Goal: Task Accomplishment & Management: Complete application form

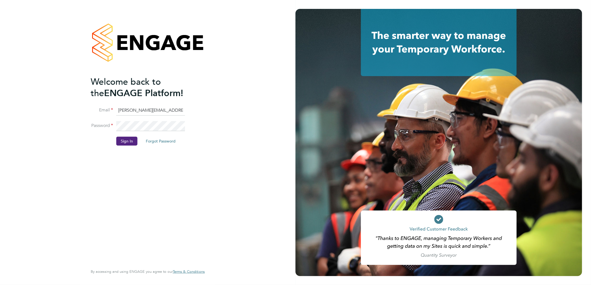
click at [135, 112] on input "sasha.baird@pretiumresourcing.co.uk" at bounding box center [150, 111] width 69 height 10
click at [141, 108] on input "sasha.baird@pretiumresourcing.co.uk" at bounding box center [150, 111] width 69 height 10
drag, startPoint x: 115, startPoint y: 110, endPoint x: 70, endPoint y: 104, distance: 45.4
click at [70, 104] on div "Welcome back to the ENGAGE Platform! Email sasha.baird@pretiumresourcing.co.uk …" at bounding box center [147, 142] width 295 height 285
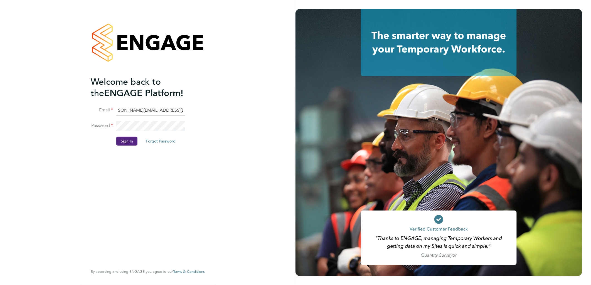
scroll to position [0, 0]
type input "bgis@pretiumresourcing.co.uk"
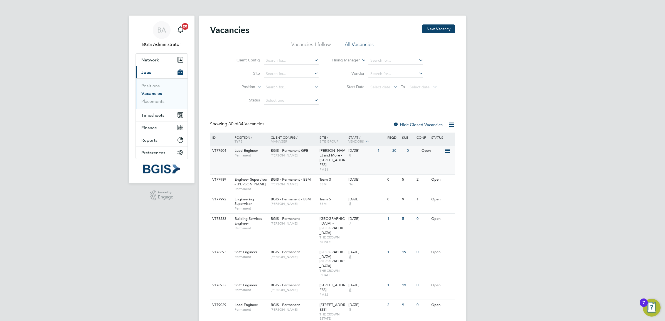
click at [291, 155] on span "John Hadland" at bounding box center [294, 155] width 46 height 4
click at [244, 88] on label "Position" at bounding box center [239, 87] width 32 height 6
click at [238, 102] on li "Type" at bounding box center [238, 100] width 34 height 7
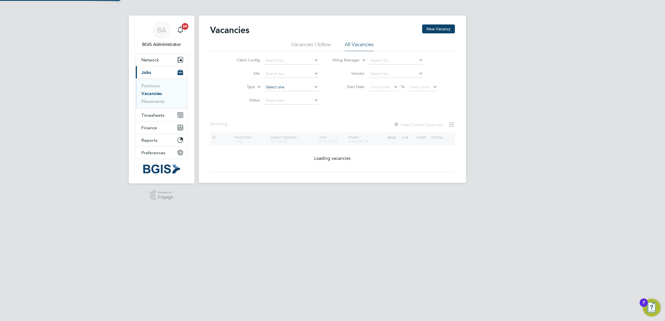
click at [286, 88] on input at bounding box center [291, 87] width 55 height 8
click at [280, 95] on li "Temporary" at bounding box center [290, 94] width 55 height 7
type input "Temporary"
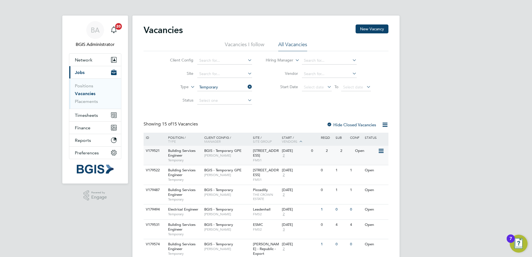
click at [245, 147] on div "BGIS - Temporary GPE Nick Guest" at bounding box center [227, 153] width 49 height 14
click at [242, 174] on span "[PERSON_NAME]" at bounding box center [227, 175] width 46 height 4
click at [248, 41] on div "Vacancies New Vacancy" at bounding box center [265, 32] width 245 height 17
click at [256, 49] on li "Vacancies I follow" at bounding box center [244, 46] width 39 height 10
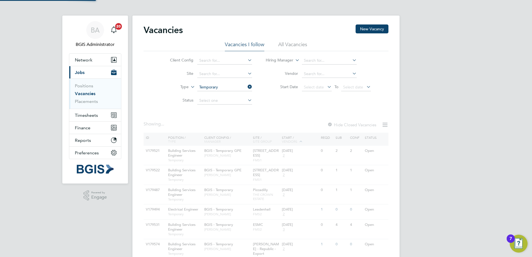
click at [287, 48] on li "All Vacancies" at bounding box center [292, 46] width 29 height 10
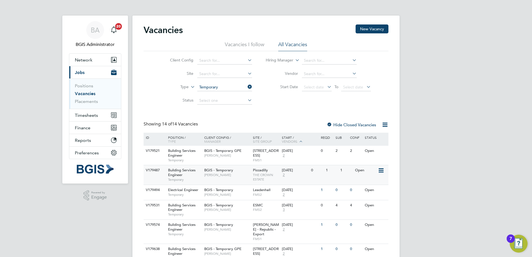
click at [236, 177] on span "[PERSON_NAME]" at bounding box center [227, 175] width 46 height 4
drag, startPoint x: 241, startPoint y: 39, endPoint x: 248, endPoint y: 44, distance: 9.1
click at [241, 39] on div "Vacancies New Vacancy" at bounding box center [265, 32] width 245 height 17
click at [248, 45] on li "Vacancies I follow" at bounding box center [244, 46] width 39 height 10
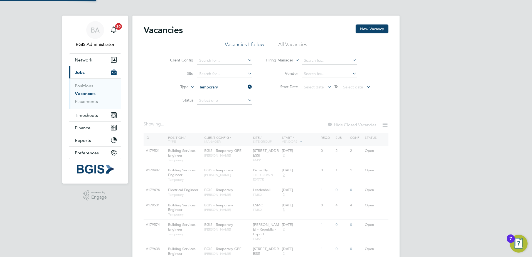
click at [291, 41] on li "All Vacancies" at bounding box center [292, 46] width 29 height 10
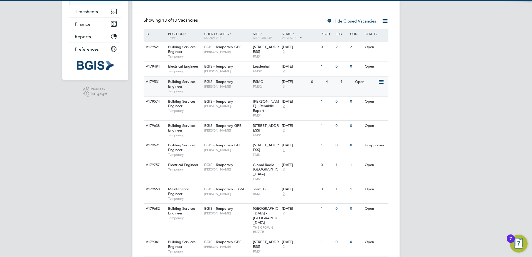
scroll to position [111, 0]
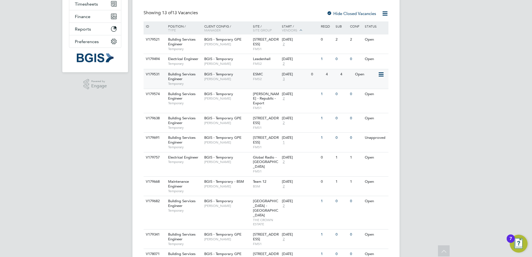
click at [247, 77] on span "Paul Woods" at bounding box center [227, 79] width 46 height 4
click at [255, 77] on span "FMS2" at bounding box center [266, 79] width 26 height 4
click at [248, 93] on div "BGIS - Temporary Davinia Vassel" at bounding box center [227, 96] width 49 height 14
click at [237, 138] on span "BGIS - Temporary GPE" at bounding box center [222, 137] width 37 height 5
click at [230, 122] on span "Nick Guest" at bounding box center [227, 123] width 46 height 4
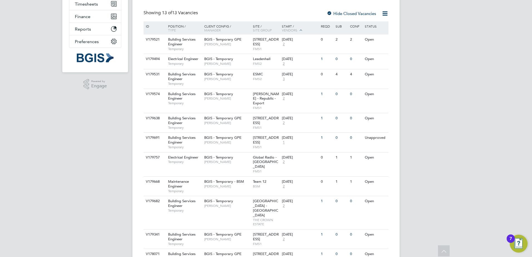
drag, startPoint x: 384, startPoint y: 137, endPoint x: 374, endPoint y: 157, distance: 22.0
click at [387, 137] on icon at bounding box center [390, 138] width 6 height 7
click at [361, 165] on li "Update Status" at bounding box center [367, 166] width 32 height 8
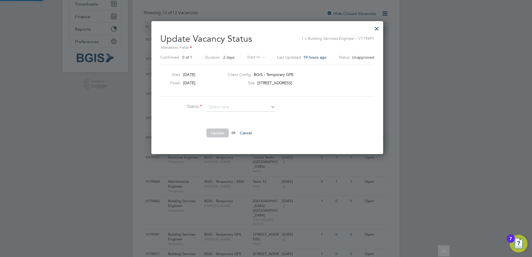
scroll to position [133, 229]
click at [245, 113] on li "Cancelled" at bounding box center [240, 114] width 69 height 7
type input "Cancelled"
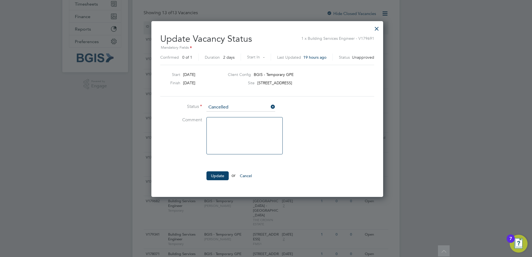
click at [231, 130] on textarea at bounding box center [244, 135] width 76 height 37
type textarea "Role already uploaded"
click at [211, 172] on button "Update" at bounding box center [217, 175] width 22 height 9
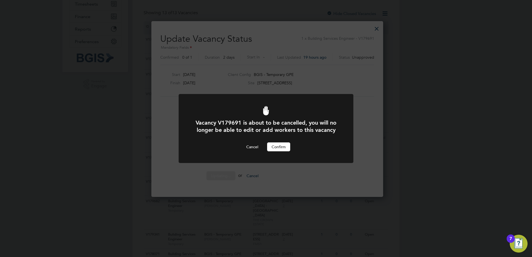
click at [279, 145] on button "Confirm" at bounding box center [278, 146] width 23 height 9
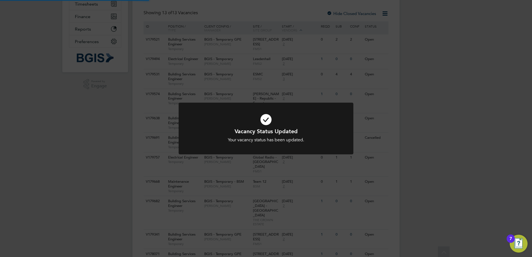
scroll to position [11, 0]
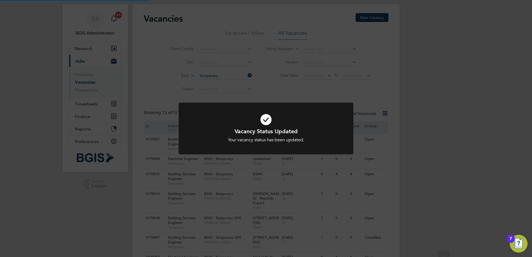
click at [304, 72] on div "Vacancy Status Updated Your vacancy status has been updated. Cancel Okay" at bounding box center [266, 128] width 532 height 257
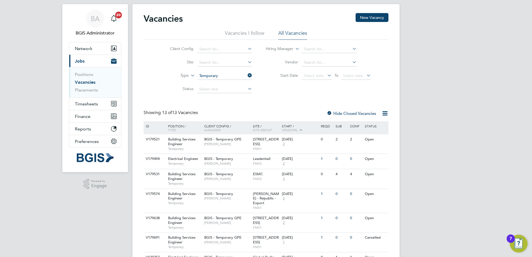
drag, startPoint x: 248, startPoint y: 34, endPoint x: 294, endPoint y: 35, distance: 46.2
click at [249, 34] on li "Vacancies I follow" at bounding box center [244, 35] width 39 height 10
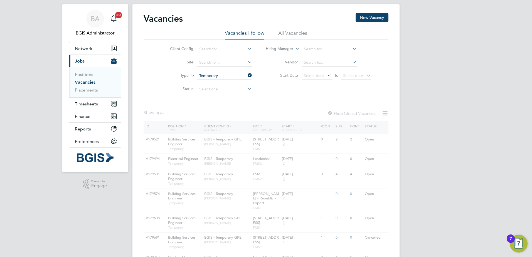
click at [306, 33] on li "All Vacancies" at bounding box center [292, 35] width 29 height 10
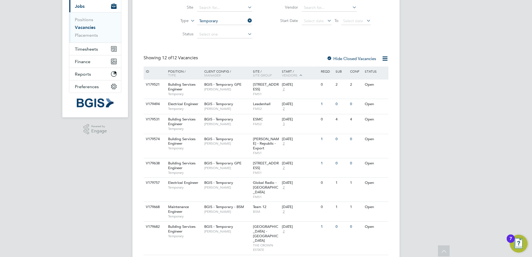
scroll to position [14, 0]
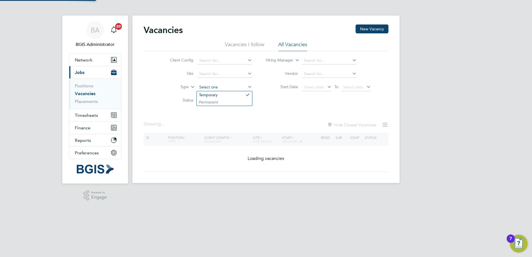
click at [212, 71] on ul "Client Config Site Type Status" at bounding box center [206, 80] width 105 height 53
click at [209, 102] on li "Permanent" at bounding box center [224, 101] width 55 height 7
type input "Permanent"
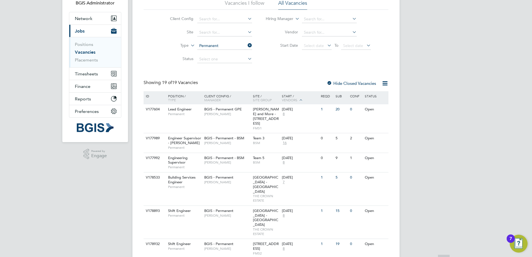
scroll to position [83, 0]
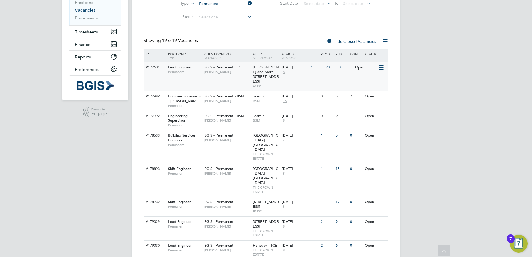
click at [247, 82] on div "V177604 Lead Engineer Permanent BGIS - Permanent GPE John Hadland Wells and Mor…" at bounding box center [265, 76] width 245 height 29
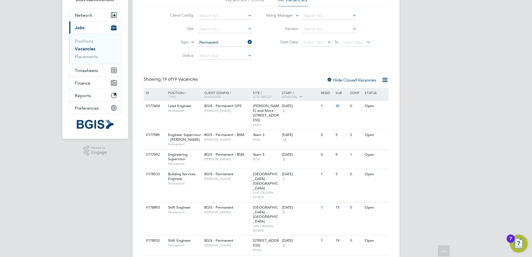
scroll to position [0, 0]
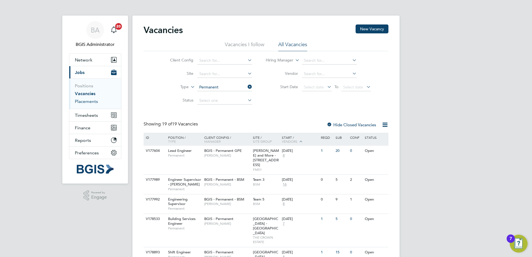
click at [86, 103] on link "Placements" at bounding box center [86, 101] width 23 height 5
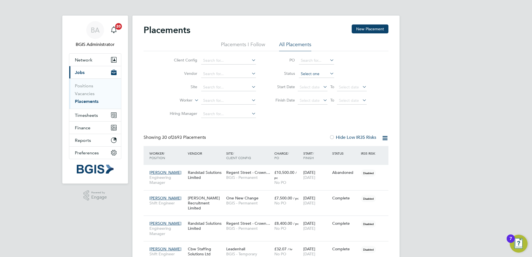
click at [306, 75] on input at bounding box center [316, 74] width 35 height 8
click at [306, 80] on li "Active" at bounding box center [316, 81] width 36 height 7
type input "Active"
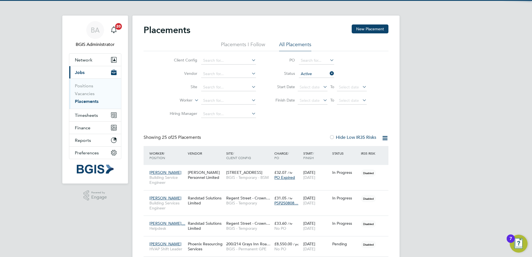
click at [384, 139] on icon at bounding box center [384, 138] width 7 height 7
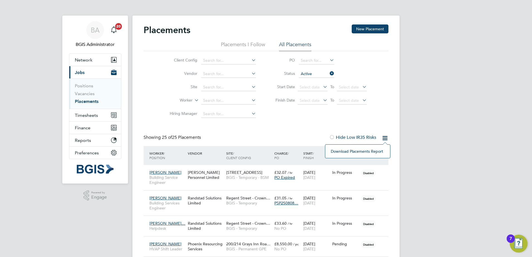
click at [368, 152] on li "Download Placements Report" at bounding box center [357, 151] width 59 height 8
click at [83, 94] on link "Vacancies" at bounding box center [85, 93] width 20 height 5
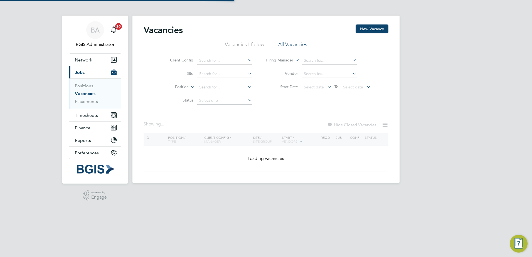
click at [184, 88] on label "Position" at bounding box center [173, 87] width 32 height 6
click at [178, 98] on li "Type" at bounding box center [171, 100] width 34 height 7
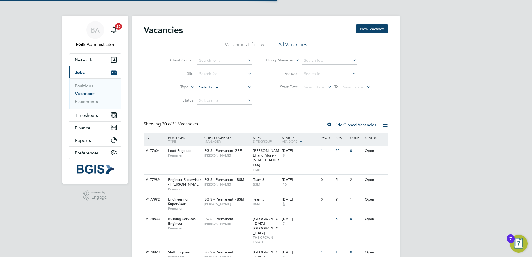
click at [209, 87] on input at bounding box center [224, 87] width 55 height 8
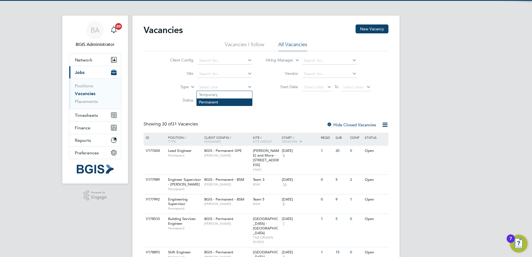
click at [212, 105] on li "Permanent" at bounding box center [224, 101] width 55 height 7
type input "Permanent"
click at [384, 123] on icon at bounding box center [384, 124] width 7 height 7
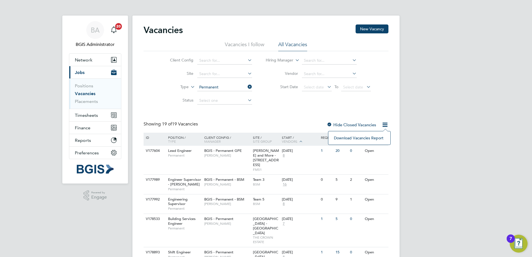
click at [367, 135] on li "Download Vacancies Report" at bounding box center [359, 138] width 56 height 8
click at [224, 88] on input at bounding box center [224, 87] width 55 height 8
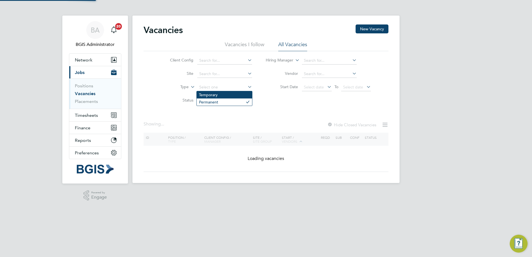
click at [213, 95] on li "Temporary" at bounding box center [224, 94] width 55 height 7
type input "Temporary"
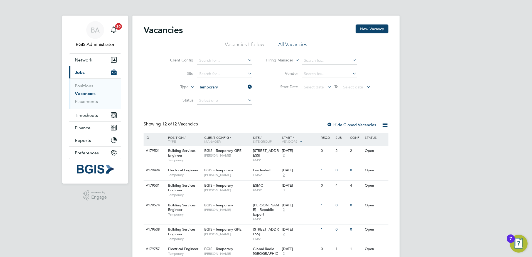
click at [436, 106] on div "BA BGIS Administrator Notifications 20 Applications: Network Team Members Busin…" at bounding box center [266, 216] width 532 height 433
click at [254, 211] on span "Workman - Republic - Export" at bounding box center [266, 210] width 26 height 14
click at [374, 27] on button "New Vacancy" at bounding box center [371, 28] width 33 height 9
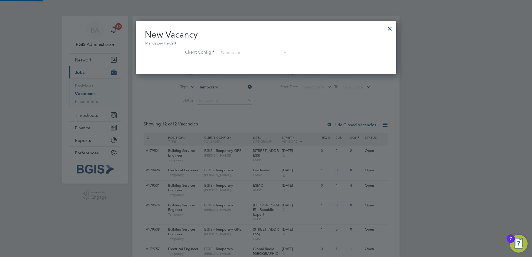
scroll to position [53, 261]
click at [235, 54] on input at bounding box center [253, 53] width 69 height 8
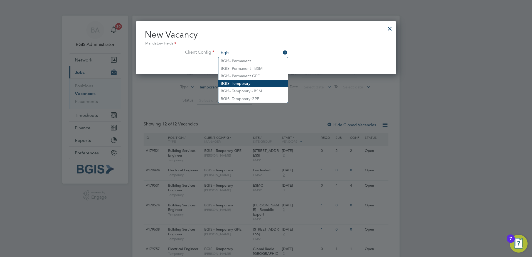
click at [242, 82] on li "BGIS - Temporary" at bounding box center [252, 84] width 69 height 8
type input "BGIS - Temporary"
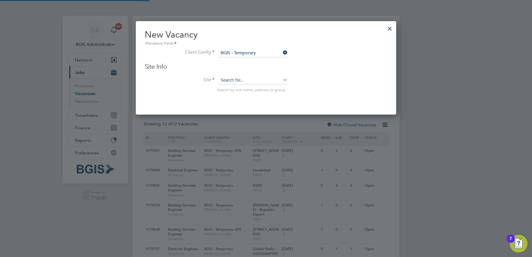
scroll to position [94, 261]
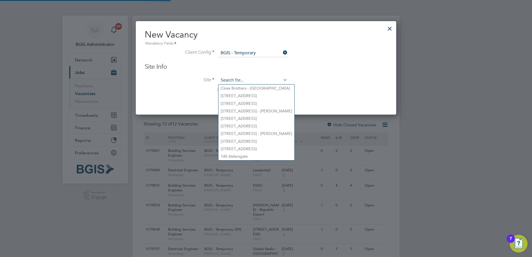
click at [234, 79] on input at bounding box center [253, 80] width 69 height 8
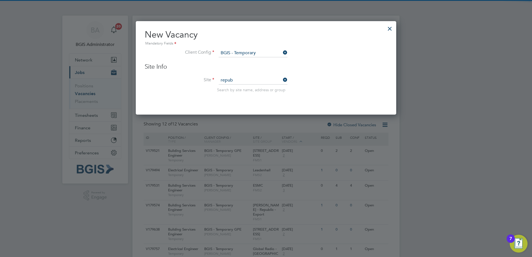
click at [236, 85] on li "Workman - Repub lic - Export" at bounding box center [253, 89] width 70 height 8
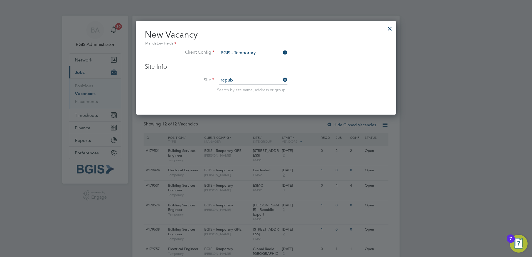
type input "Workman - Republic - Export"
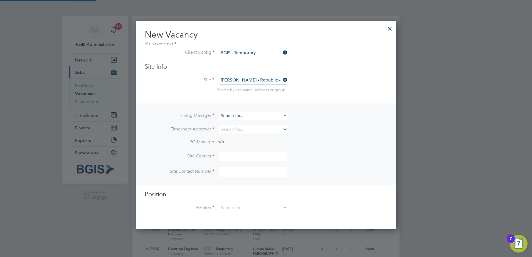
click at [227, 118] on input at bounding box center [253, 116] width 69 height 8
click at [230, 122] on li "Glen Cook" at bounding box center [252, 124] width 69 height 8
type input "Glen Cook"
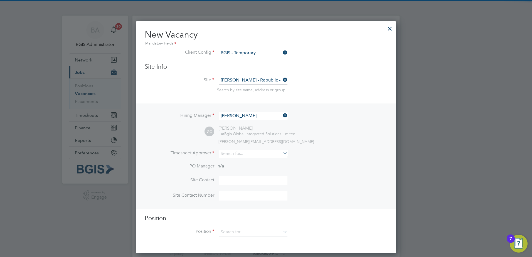
scroll to position [232, 261]
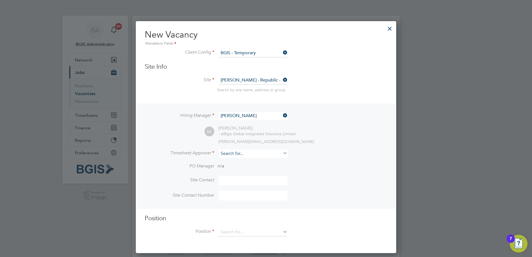
click at [229, 153] on input at bounding box center [253, 154] width 69 height 8
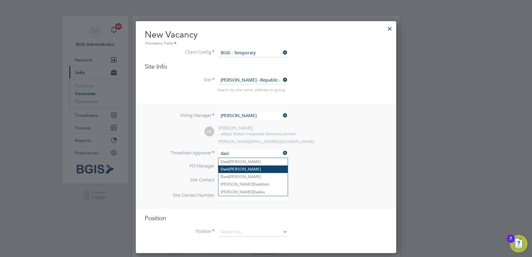
click at [256, 170] on li "Davi nia Vassel" at bounding box center [252, 169] width 69 height 8
type input "Davinia Vassel"
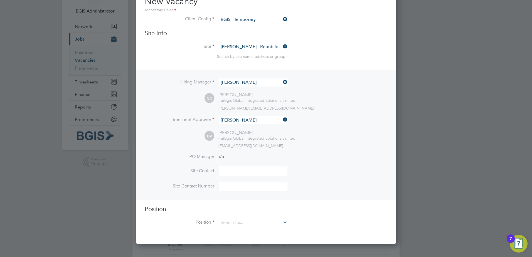
scroll to position [83, 0]
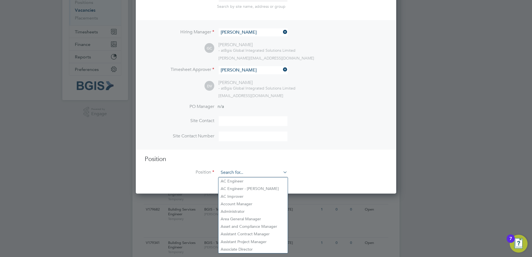
click at [235, 176] on input at bounding box center [253, 173] width 69 height 8
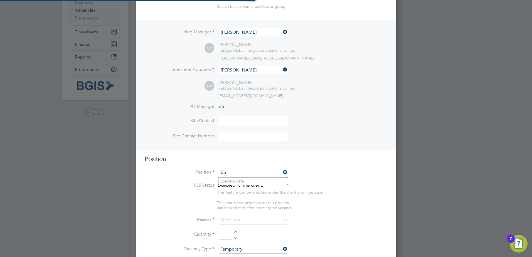
scroll to position [862, 261]
click at [237, 178] on li "Build ing Services Engineer" at bounding box center [252, 181] width 69 height 8
type input "Building Services Engineer"
type textarea "To ensure all environmental conditions are maintained at all times with regard …"
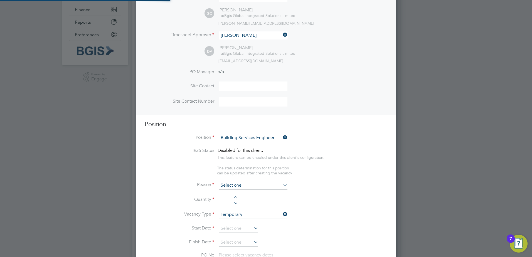
scroll to position [167, 0]
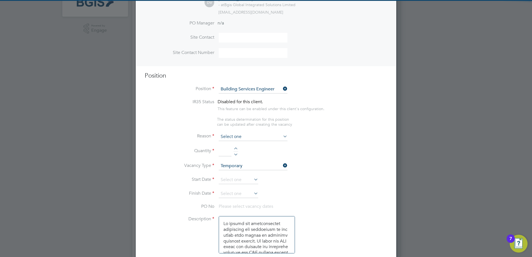
click at [248, 137] on input at bounding box center [253, 137] width 69 height 8
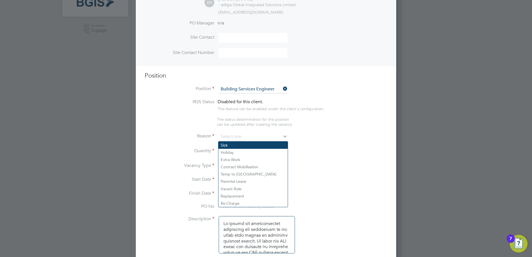
click at [241, 144] on li "Sick" at bounding box center [252, 145] width 69 height 7
type input "Sick"
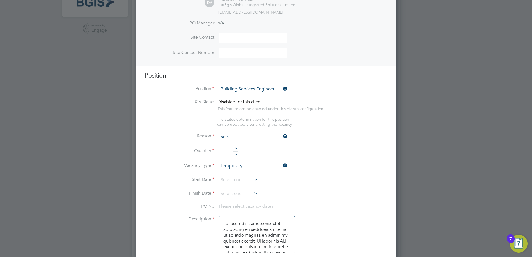
click at [227, 150] on input at bounding box center [225, 152] width 13 height 10
type input "1"
drag, startPoint x: 304, startPoint y: 154, endPoint x: 157, endPoint y: 67, distance: 170.3
click at [304, 154] on li "Quantity 1" at bounding box center [266, 155] width 243 height 16
click at [224, 177] on input at bounding box center [238, 180] width 39 height 8
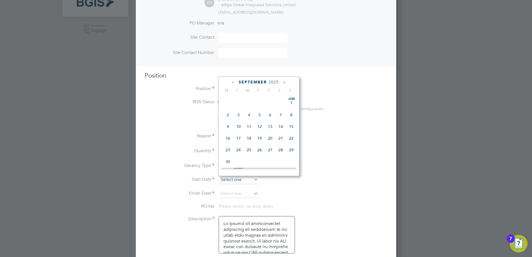
scroll to position [169, 0]
click at [251, 126] on span "3" at bounding box center [249, 122] width 11 height 11
type input "03 Sep 2025"
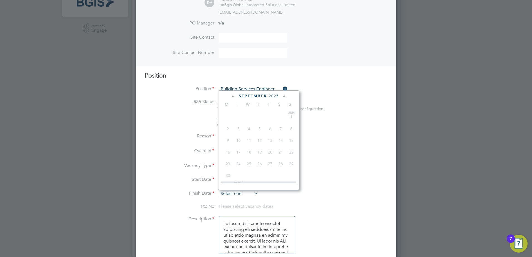
click at [238, 194] on input at bounding box center [238, 194] width 39 height 8
click at [249, 149] on span "10" at bounding box center [249, 148] width 11 height 11
type input "10 Sep 2025"
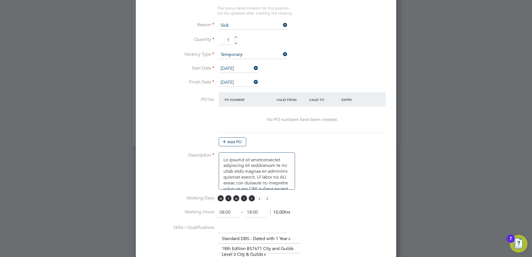
scroll to position [195, 0]
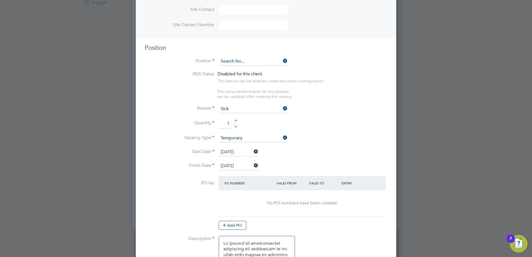
click at [240, 70] on li "Ele ctrical Engineer" at bounding box center [252, 70] width 69 height 8
type input "Electrical Engineer"
type textarea "o ensure all environmental conditions are maintained at all times with regard t…"
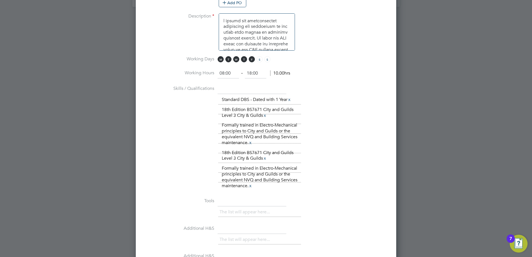
drag, startPoint x: 263, startPoint y: 74, endPoint x: 186, endPoint y: 75, distance: 76.8
click at [186, 75] on li "Working Hours 08:00 ‐ 18:00 10.00hrs" at bounding box center [266, 76] width 243 height 16
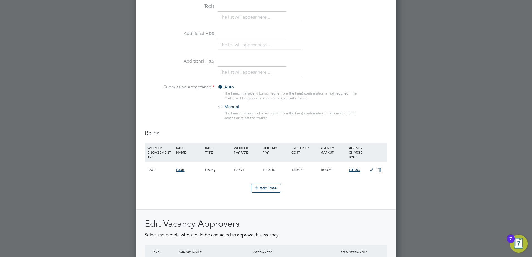
type input "17:00"
click at [370, 168] on icon at bounding box center [371, 170] width 7 height 4
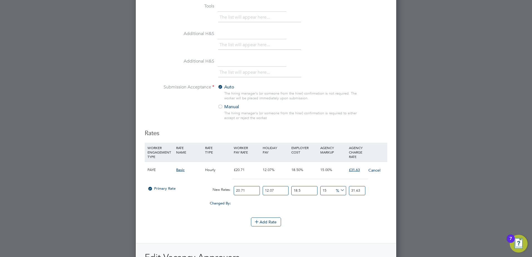
drag, startPoint x: 251, startPoint y: 190, endPoint x: 214, endPoint y: 190, distance: 36.7
click at [214, 190] on div "Primary Rate New Rates: 20.71 12.07 n/a 18.5 n/a 15 0 % 31.63" at bounding box center [266, 190] width 243 height 15
type input "2"
type input "3.05446785"
type input "21"
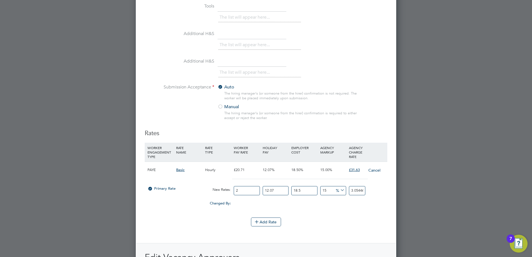
type input "32.071912425"
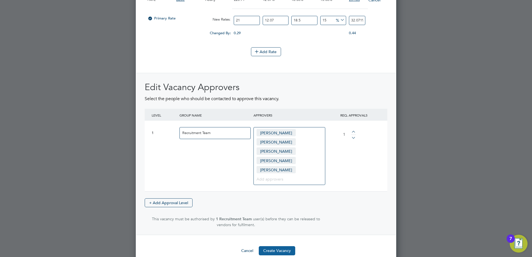
type input "21"
click at [274, 246] on button "Create Vacancy" at bounding box center [277, 250] width 36 height 9
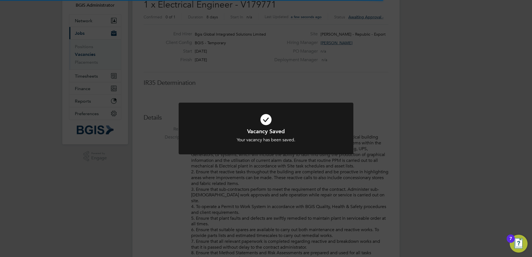
click at [399, 44] on div "Vacancy Saved Your vacancy has been saved. Cancel Okay" at bounding box center [266, 128] width 532 height 257
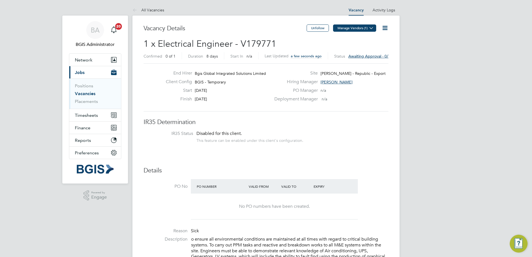
click at [360, 29] on button "Manage Vendors (1)" at bounding box center [354, 27] width 43 height 7
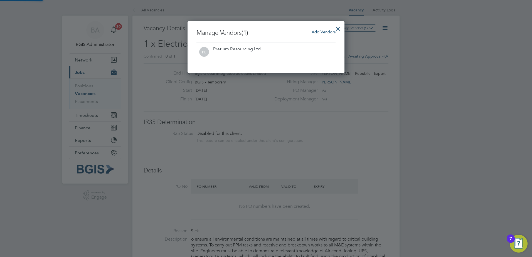
click at [322, 34] on div "Add Vendors" at bounding box center [323, 32] width 24 height 6
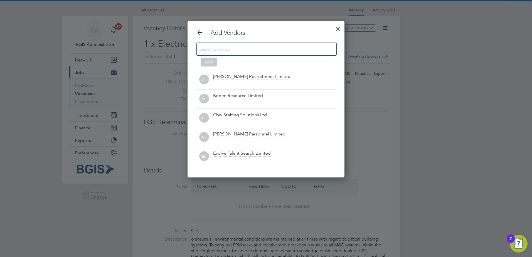
click at [255, 44] on div at bounding box center [266, 49] width 140 height 13
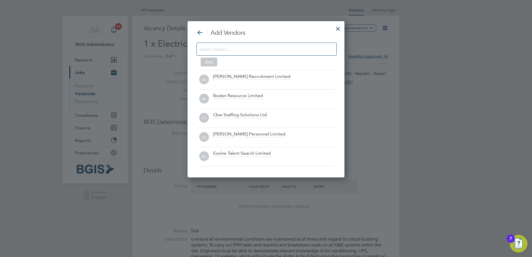
click at [253, 46] on div at bounding box center [266, 49] width 140 height 13
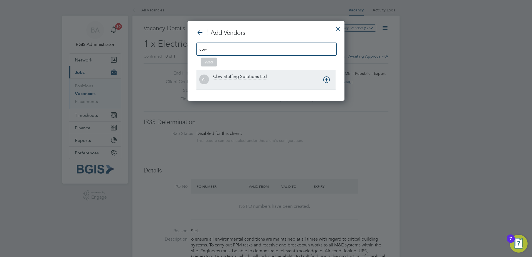
type input "cbw"
click at [234, 72] on div "CL Cbw Staffing Solutions Ltd" at bounding box center [265, 79] width 139 height 19
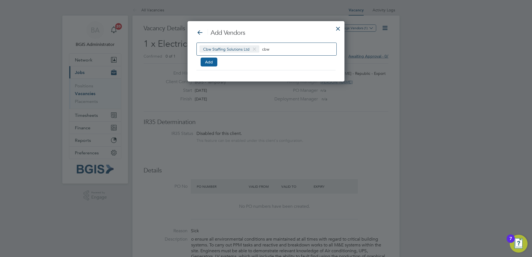
click at [205, 63] on button "Add" at bounding box center [209, 62] width 17 height 9
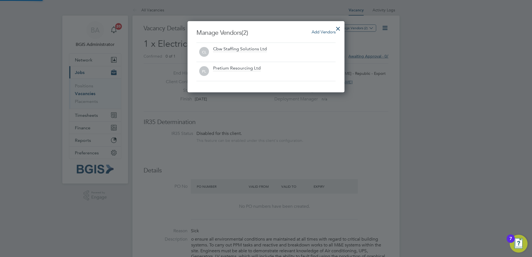
click at [337, 28] on div at bounding box center [338, 27] width 10 height 10
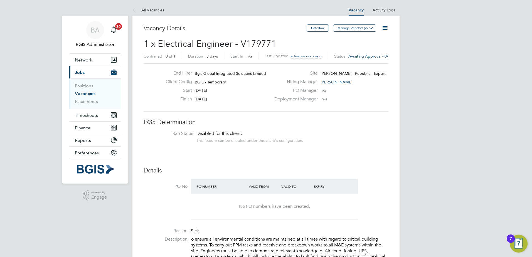
click at [260, 44] on span "1 x Electrical Engineer - V179771" at bounding box center [209, 43] width 133 height 11
copy span "V179771"
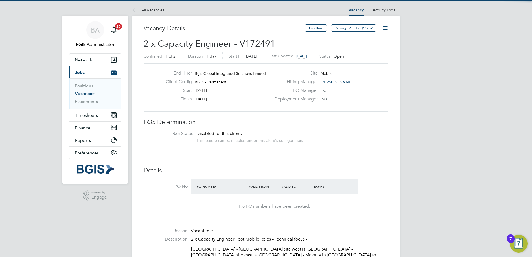
scroll to position [9, 58]
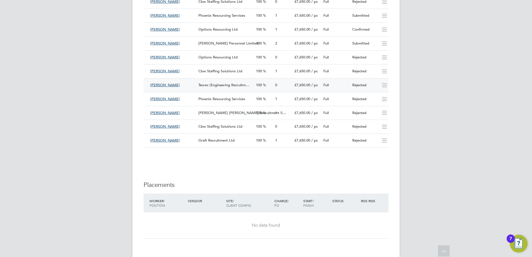
click at [230, 81] on div "Tecrec (Engineering Recruitm…" at bounding box center [225, 85] width 58 height 9
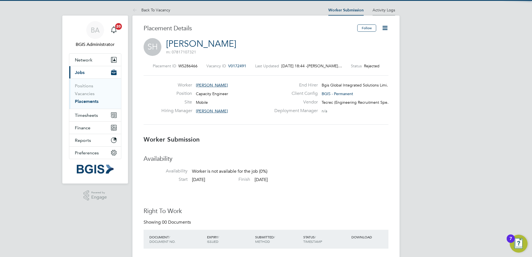
click at [394, 7] on li "Activity Logs" at bounding box center [383, 9] width 23 height 11
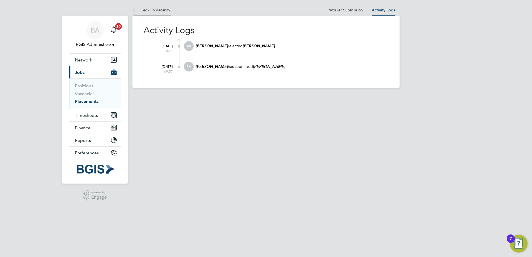
click at [169, 5] on li "Back To Vacancy" at bounding box center [151, 9] width 38 height 11
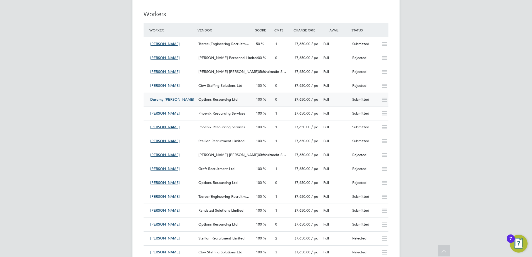
click at [231, 95] on div "Options Resourcing Ltd" at bounding box center [225, 99] width 58 height 9
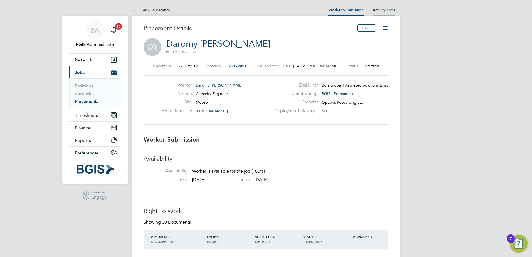
click at [380, 7] on li "Activity Logs" at bounding box center [383, 9] width 23 height 11
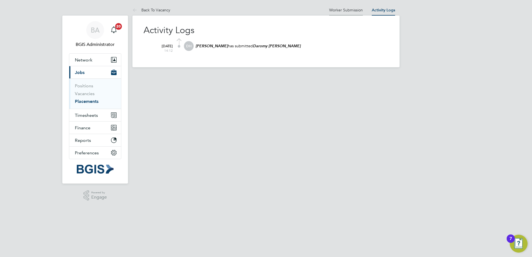
click at [352, 11] on link "Worker Submission" at bounding box center [346, 10] width 34 height 5
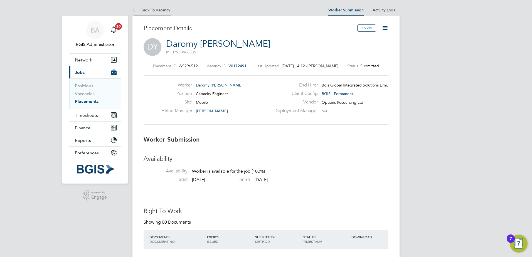
click at [142, 8] on link "Back To Vacancy" at bounding box center [151, 10] width 38 height 5
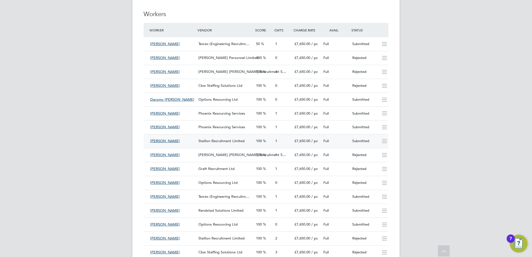
click at [257, 138] on span "100" at bounding box center [259, 140] width 6 height 5
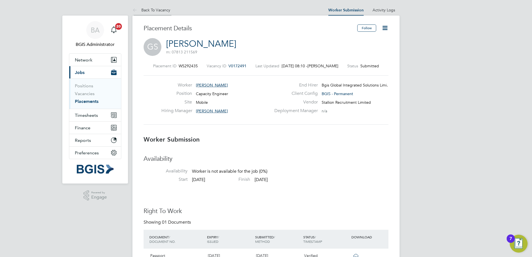
click at [153, 6] on li "Back To Vacancy" at bounding box center [151, 9] width 38 height 11
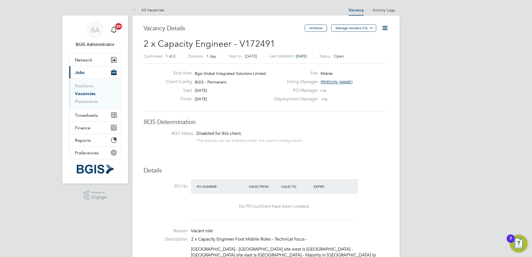
drag, startPoint x: 85, startPoint y: 93, endPoint x: 94, endPoint y: 2, distance: 90.8
click at [85, 93] on link "Vacancies" at bounding box center [85, 93] width 21 height 5
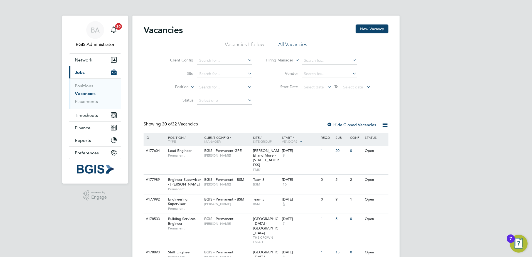
click at [178, 86] on label "Position" at bounding box center [173, 87] width 32 height 6
click at [172, 99] on li "Type" at bounding box center [171, 100] width 34 height 7
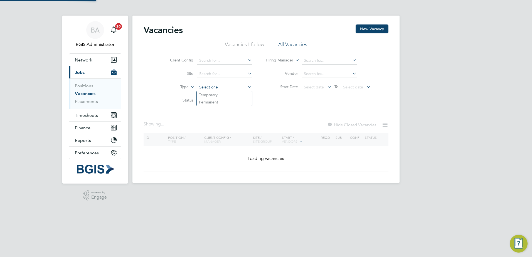
click at [218, 90] on input at bounding box center [224, 87] width 55 height 8
click at [208, 98] on li "Temporary" at bounding box center [224, 94] width 55 height 7
type input "Temporary"
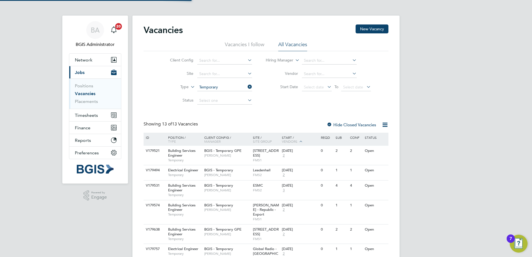
scroll to position [111, 0]
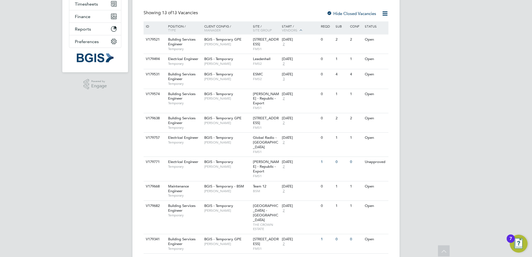
click at [462, 43] on div "BA BGIS Administrator Notifications 20 Applications: Network Team Members Busin…" at bounding box center [266, 117] width 532 height 457
click at [235, 117] on span "BGIS - Temporary GPE" at bounding box center [222, 118] width 37 height 5
click at [236, 124] on span "[PERSON_NAME]" at bounding box center [227, 123] width 46 height 4
click at [243, 42] on span "[PERSON_NAME]" at bounding box center [227, 44] width 46 height 4
click at [448, 73] on div "BA BGIS Administrator Notifications 20 Applications: Network Team Members Busin…" at bounding box center [266, 117] width 532 height 457
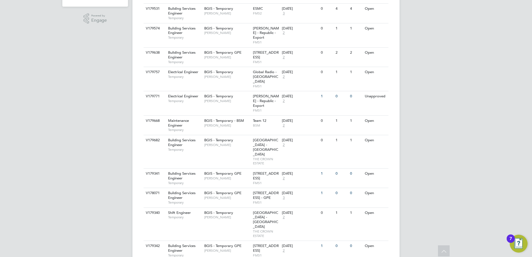
scroll to position [38, 0]
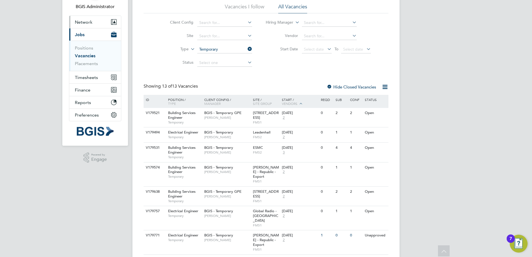
click at [83, 18] on button "Network" at bounding box center [95, 22] width 52 height 12
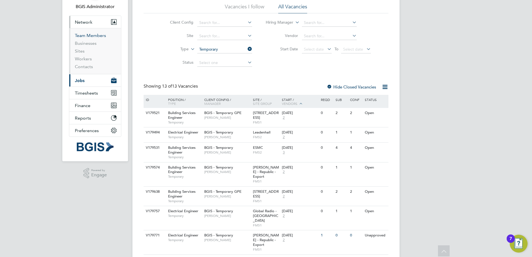
click at [90, 34] on link "Team Members" at bounding box center [90, 35] width 31 height 5
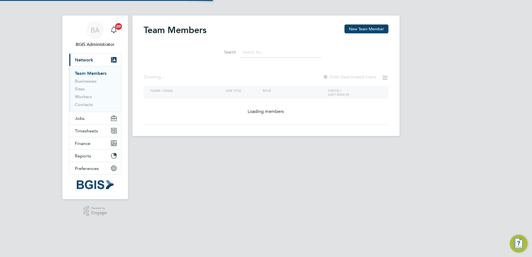
click at [260, 55] on input at bounding box center [280, 52] width 81 height 11
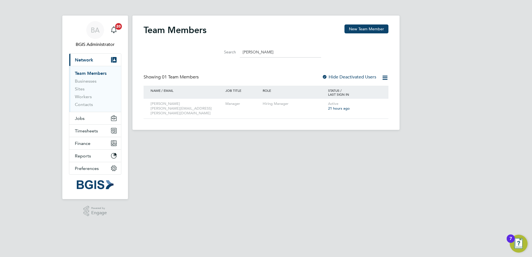
type input "howle"
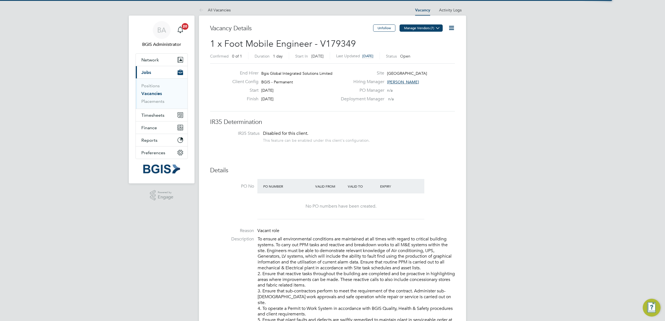
click at [426, 27] on button "Manage Vendors (7)" at bounding box center [420, 27] width 43 height 7
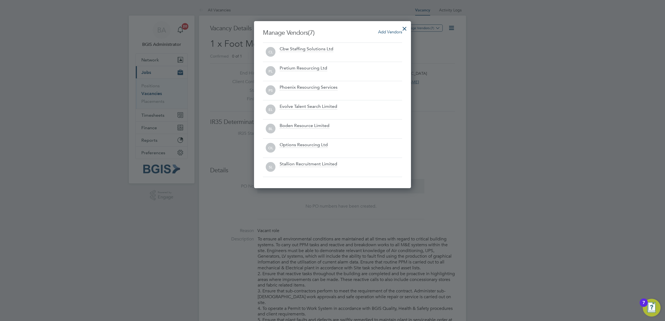
click at [393, 31] on span "Add Vendors" at bounding box center [390, 31] width 24 height 5
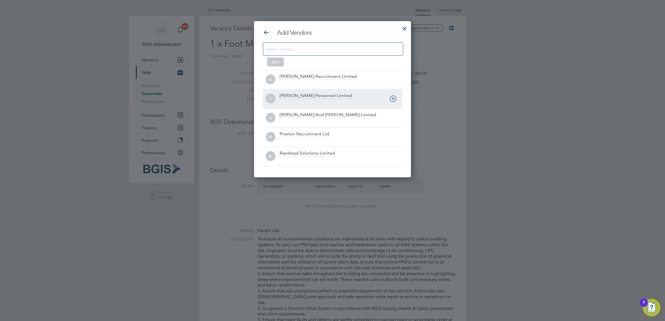
click at [291, 100] on div "Coyle Personnel Limited" at bounding box center [340, 99] width 122 height 12
click at [291, 100] on div "CL Coyle Personnel Limited" at bounding box center [332, 98] width 139 height 19
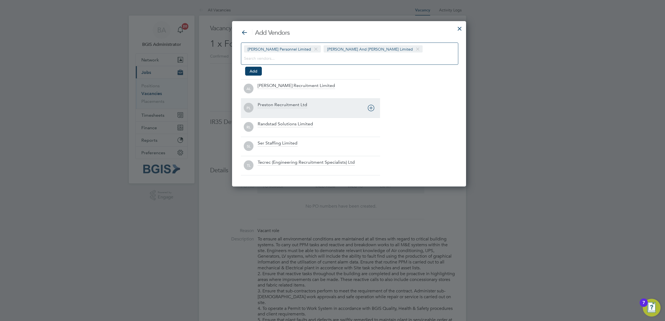
click at [291, 100] on div "PL Preston Recruitment Ltd" at bounding box center [310, 107] width 139 height 19
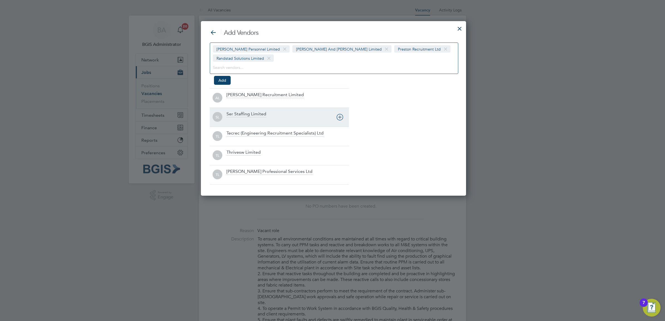
click at [291, 108] on div "SL Ser Staffing Limited" at bounding box center [279, 117] width 139 height 19
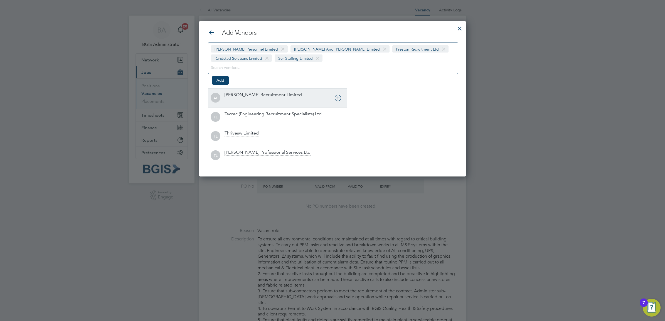
click at [291, 100] on div at bounding box center [285, 102] width 122 height 6
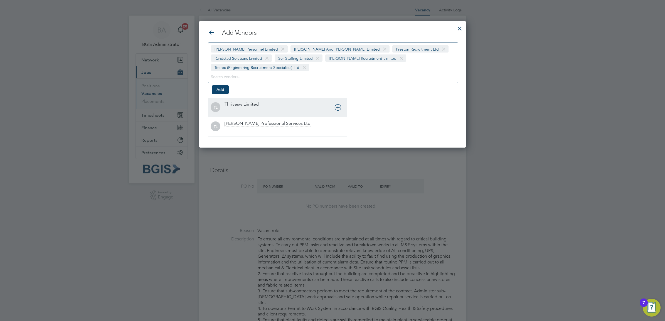
click at [276, 108] on div at bounding box center [285, 111] width 122 height 6
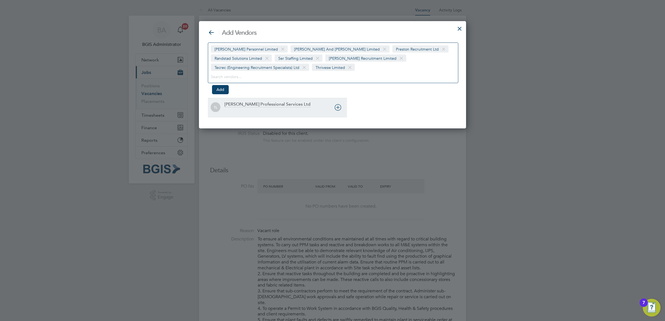
click at [276, 102] on div "Trevett Professional Services Ltd" at bounding box center [267, 105] width 86 height 6
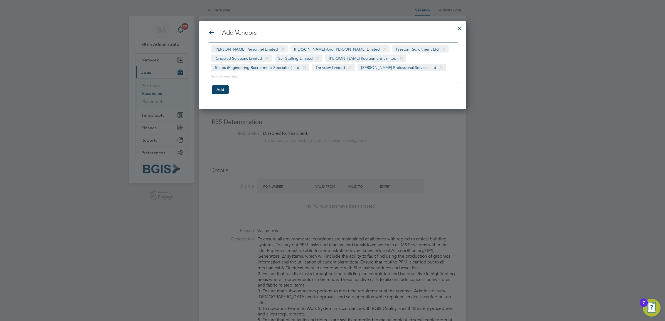
click at [271, 53] on span at bounding box center [267, 58] width 8 height 11
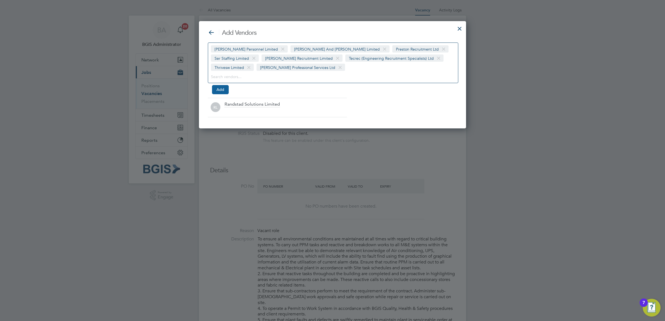
click at [222, 87] on button "Add" at bounding box center [220, 89] width 17 height 9
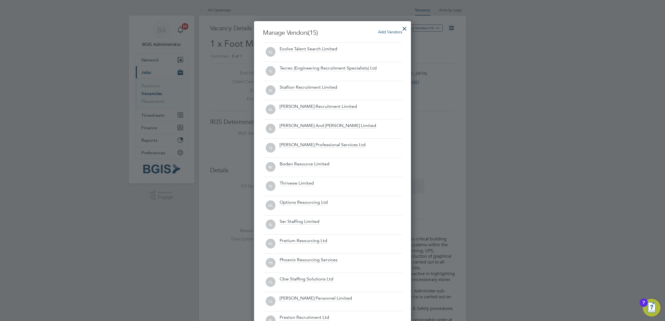
click at [397, 29] on div "Add Vendors" at bounding box center [390, 32] width 24 height 6
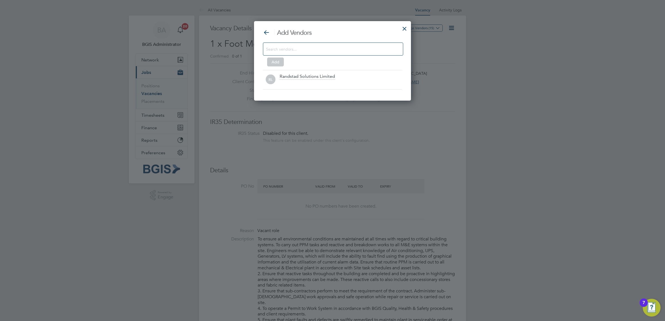
drag, startPoint x: 400, startPoint y: 27, endPoint x: 384, endPoint y: 31, distance: 16.6
click at [400, 27] on div at bounding box center [404, 27] width 10 height 10
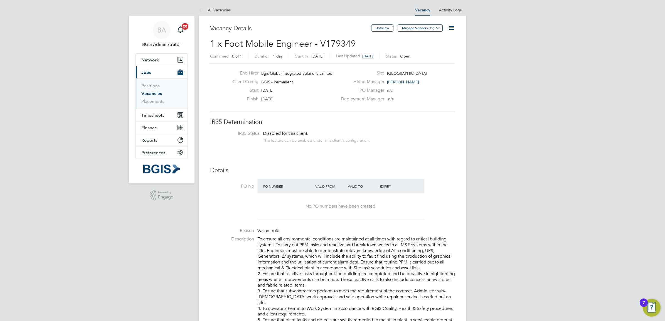
drag, startPoint x: 148, startPoint y: 94, endPoint x: 140, endPoint y: 81, distance: 14.8
click at [148, 94] on link "Vacancies" at bounding box center [151, 93] width 21 height 5
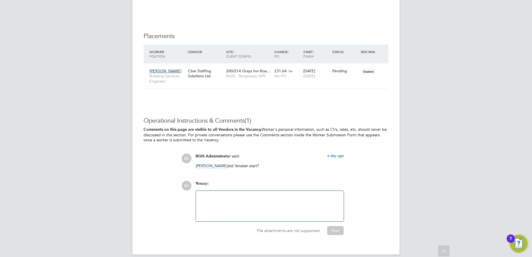
scroll to position [806, 0]
click at [250, 197] on div at bounding box center [269, 206] width 141 height 24
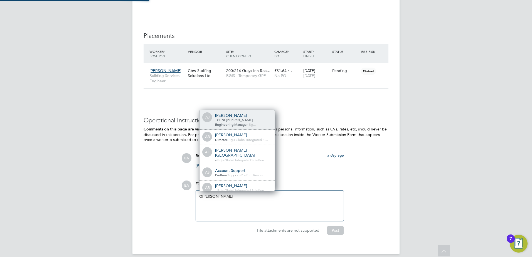
scroll to position [3, 3]
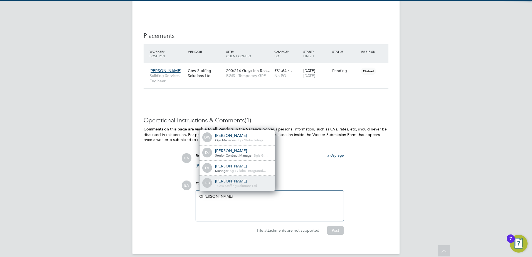
click at [239, 189] on div "DB Daniel Barber - - Cbw Staffing Solutions Ltd" at bounding box center [236, 183] width 75 height 15
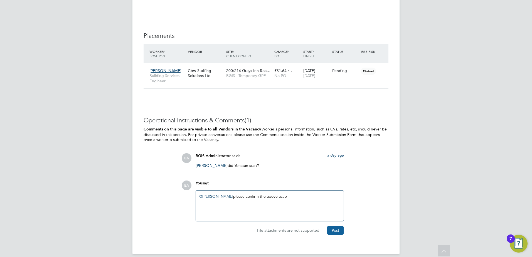
click at [336, 227] on button "Post" at bounding box center [335, 230] width 16 height 9
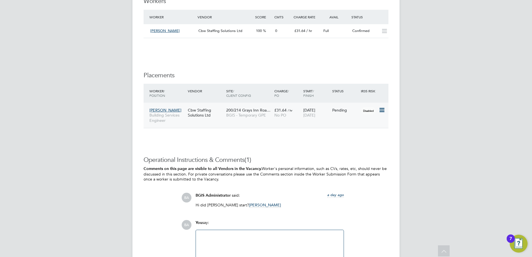
scroll to position [798, 0]
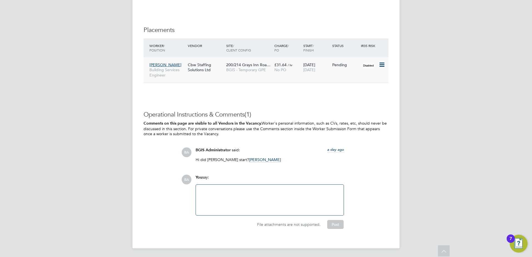
click at [381, 64] on icon at bounding box center [381, 64] width 6 height 7
click at [353, 114] on li "Abandon" at bounding box center [364, 115] width 39 height 8
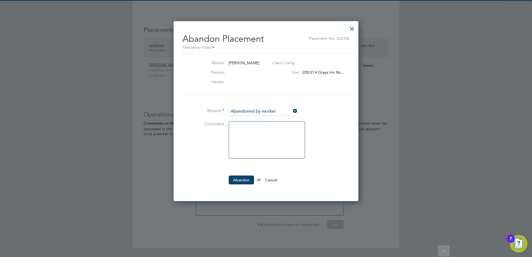
click at [250, 130] on textarea at bounding box center [267, 139] width 76 height 37
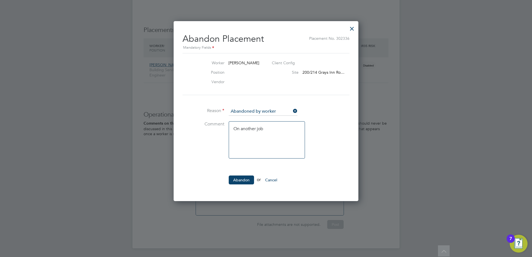
type textarea "On another job"
click at [254, 110] on input at bounding box center [263, 111] width 69 height 8
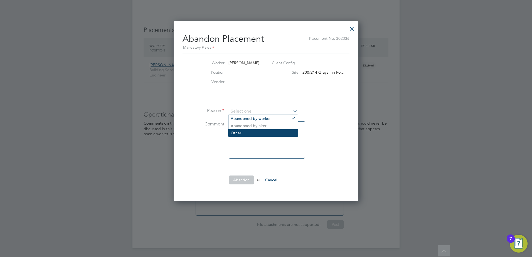
click at [241, 132] on li "Other" at bounding box center [262, 132] width 69 height 7
type input "Other"
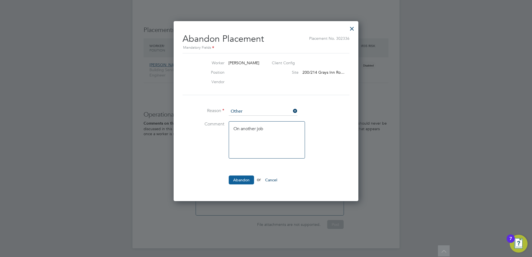
click at [243, 180] on button "Abandon" at bounding box center [241, 179] width 25 height 9
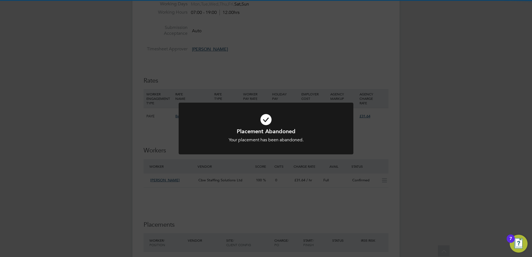
click at [422, 94] on div "Placement Abandoned Your placement has been abandoned. Cancel Okay" at bounding box center [266, 128] width 532 height 257
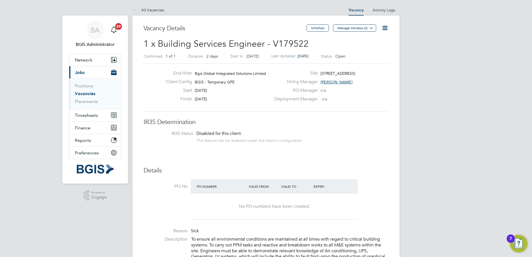
click at [381, 29] on icon at bounding box center [384, 27] width 7 height 7
drag, startPoint x: 367, startPoint y: 48, endPoint x: 302, endPoint y: 70, distance: 68.8
click at [365, 49] on li "Update Status" at bounding box center [371, 49] width 32 height 8
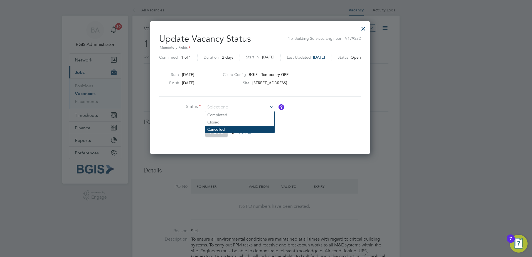
click at [216, 131] on li "Cancelled" at bounding box center [239, 129] width 69 height 7
type input "Cancelled"
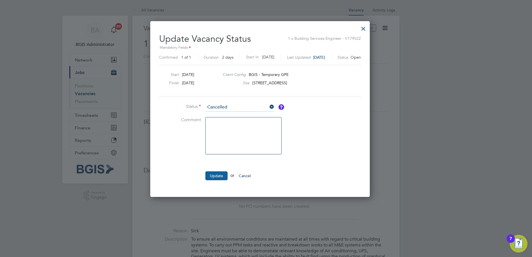
click at [212, 175] on button "Update" at bounding box center [216, 175] width 22 height 9
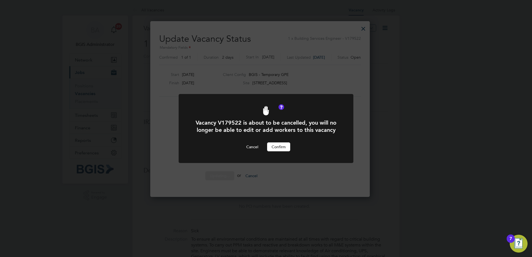
click at [281, 147] on button "Confirm" at bounding box center [278, 146] width 23 height 9
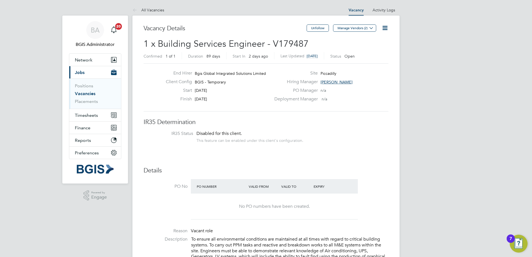
click at [386, 31] on icon at bounding box center [384, 27] width 7 height 7
drag, startPoint x: 373, startPoint y: 47, endPoint x: 316, endPoint y: 77, distance: 63.9
click at [372, 48] on li "Update Status" at bounding box center [371, 49] width 32 height 8
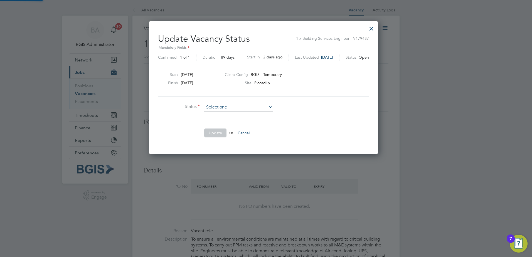
scroll to position [133, 234]
click at [234, 107] on input at bounding box center [238, 107] width 69 height 8
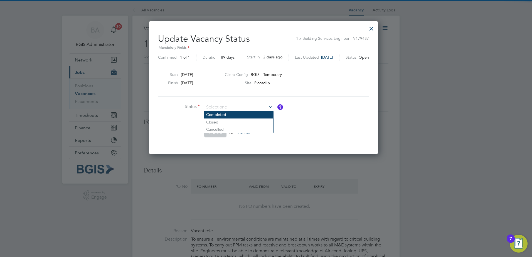
click at [225, 113] on li "Completed" at bounding box center [238, 114] width 69 height 7
type input "Completed"
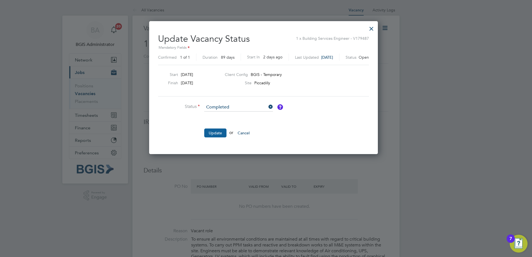
click at [216, 129] on button "Update" at bounding box center [215, 132] width 22 height 9
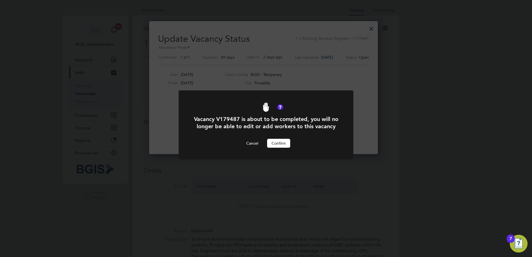
click at [281, 148] on button "Confirm" at bounding box center [278, 143] width 23 height 9
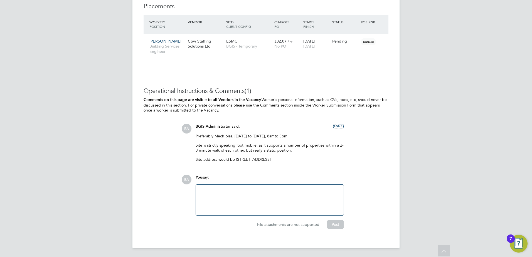
click at [261, 204] on div at bounding box center [269, 200] width 141 height 24
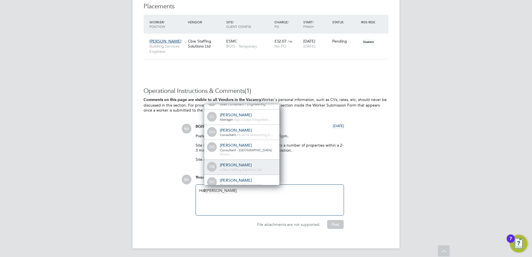
click at [237, 167] on div "[PERSON_NAME]" at bounding box center [248, 164] width 56 height 5
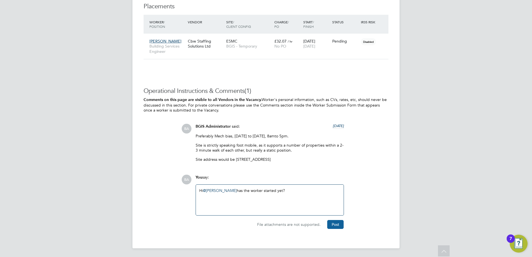
click at [337, 223] on button "Post" at bounding box center [335, 224] width 16 height 9
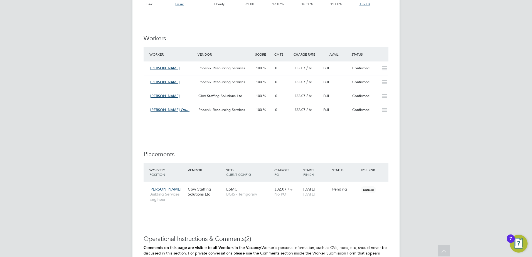
scroll to position [781, 0]
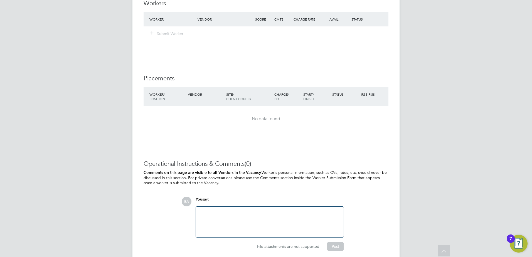
scroll to position [767, 0]
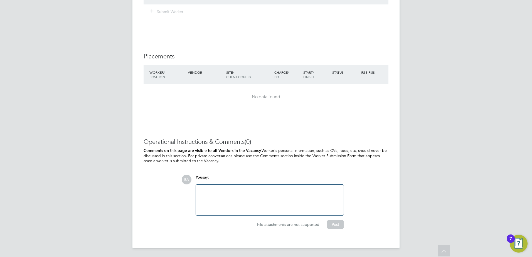
click at [256, 205] on div at bounding box center [269, 200] width 141 height 24
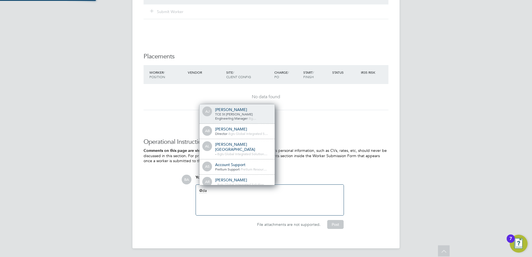
scroll to position [0, 0]
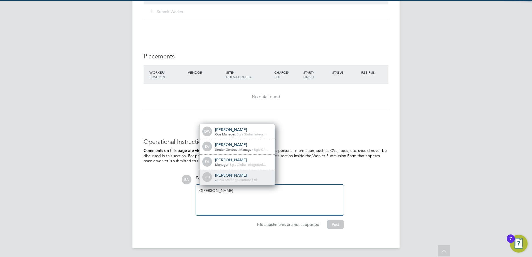
click at [247, 177] on div "[PERSON_NAME]" at bounding box center [243, 175] width 56 height 5
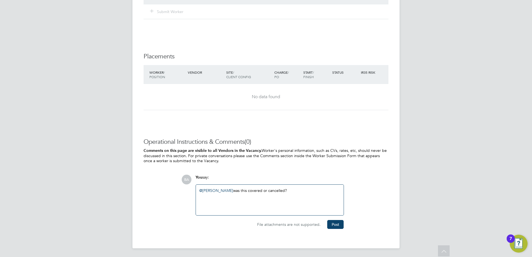
click at [335, 231] on div "Operational Instructions & Comments (0) Comments on this page are visible to al…" at bounding box center [265, 187] width 245 height 99
click at [334, 230] on div "Operational Instructions & Comments (0) Comments on this page are visible to al…" at bounding box center [265, 187] width 245 height 99
drag, startPoint x: 334, startPoint y: 227, endPoint x: 289, endPoint y: 165, distance: 77.3
click at [333, 227] on button "Post" at bounding box center [335, 224] width 16 height 9
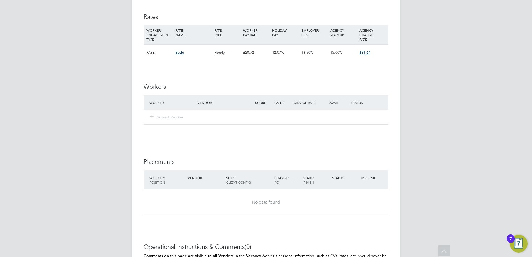
scroll to position [773, 0]
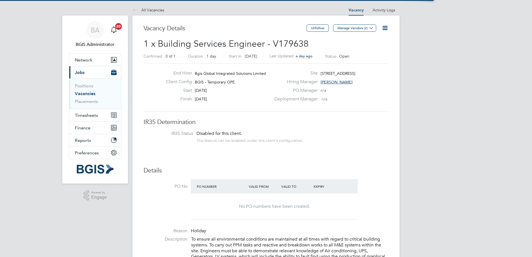
scroll to position [16, 39]
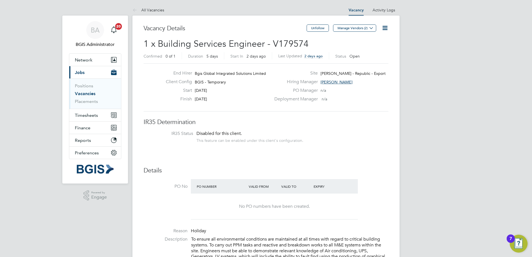
click at [285, 41] on span "1 x Building Services Engineer - V179574" at bounding box center [225, 43] width 165 height 11
copy span "V179574"
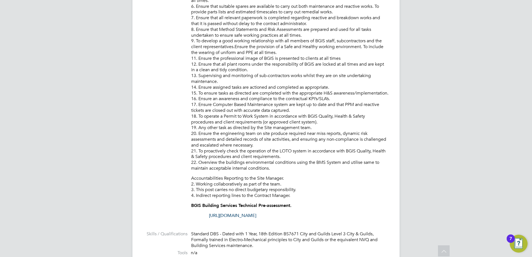
scroll to position [270, 0]
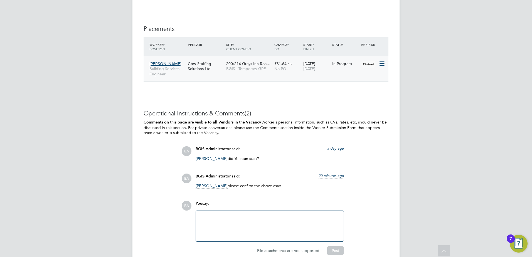
click at [307, 68] on span "[DATE]" at bounding box center [309, 68] width 12 height 5
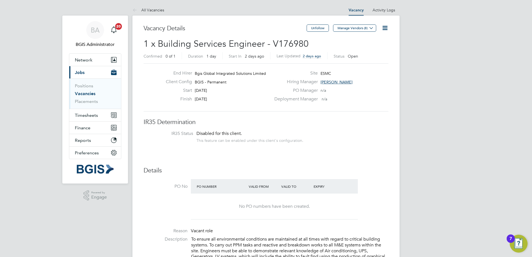
scroll to position [9, 58]
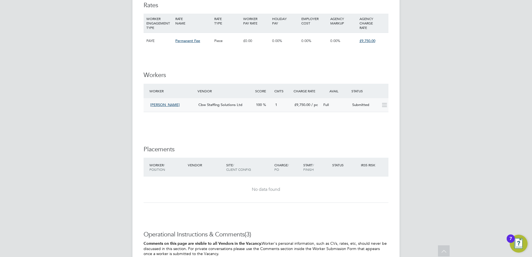
click at [254, 110] on div "100" at bounding box center [263, 104] width 19 height 9
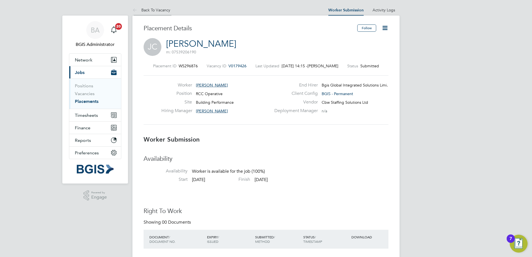
click at [147, 6] on li "Back To Vacancy" at bounding box center [151, 9] width 38 height 11
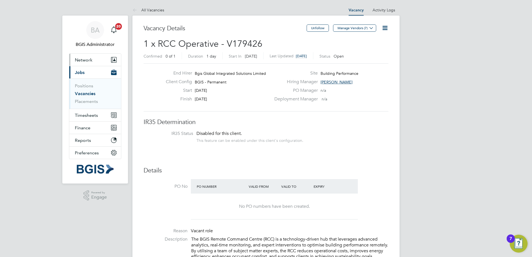
drag, startPoint x: 97, startPoint y: 56, endPoint x: 90, endPoint y: 65, distance: 11.7
click at [97, 56] on button "Network" at bounding box center [95, 60] width 52 height 12
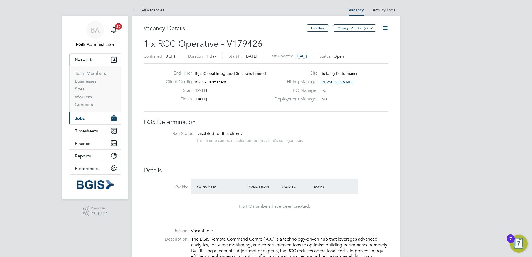
click at [85, 68] on ul "Team Members Businesses Sites Workers Contacts" at bounding box center [95, 89] width 52 height 46
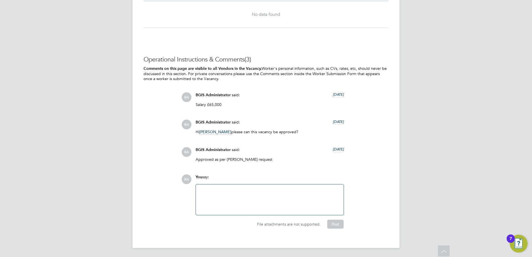
click at [247, 201] on div at bounding box center [269, 200] width 141 height 24
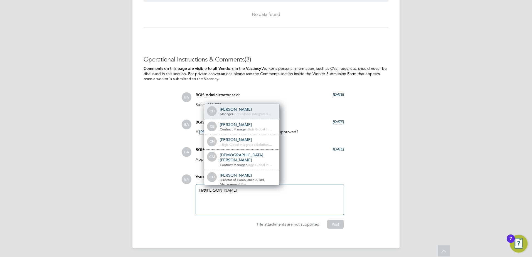
click at [248, 111] on div "[PERSON_NAME]" at bounding box center [248, 109] width 56 height 5
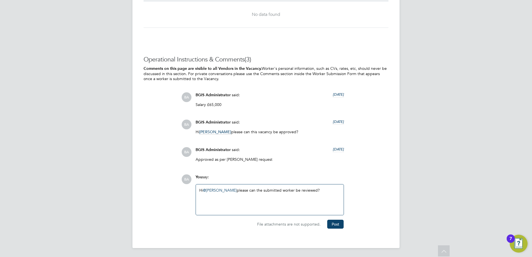
click at [330, 217] on div "File attachments are not supported. Post" at bounding box center [269, 221] width 154 height 13
click at [336, 223] on button "Post" at bounding box center [335, 224] width 16 height 9
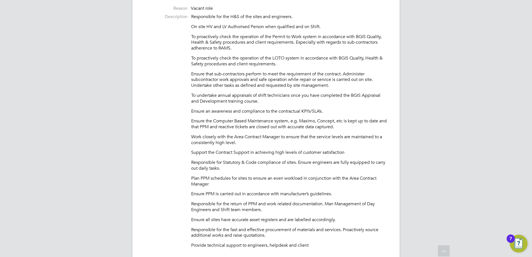
drag, startPoint x: 361, startPoint y: 116, endPoint x: 284, endPoint y: 133, distance: 78.5
click at [284, 133] on div "Responsible for the H&S of the sites and engineers. On site HV and LV Authorise…" at bounding box center [289, 131] width 197 height 234
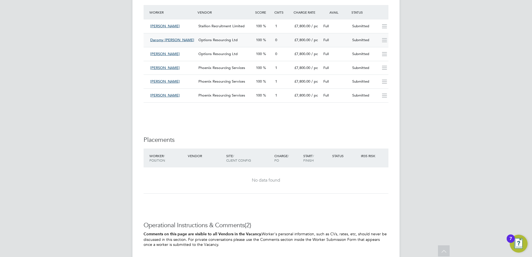
click at [246, 40] on div "Options Resourcing Ltd" at bounding box center [225, 40] width 58 height 9
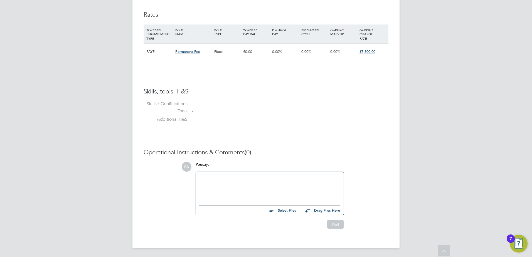
click at [244, 190] on div at bounding box center [269, 187] width 141 height 24
drag, startPoint x: 268, startPoint y: 202, endPoint x: 165, endPoint y: 202, distance: 102.9
click at [165, 202] on div "Operational Instructions & Comments (0) BA You say: Please upload CV and Techni…" at bounding box center [265, 189] width 245 height 80
copy div "Please upload CV and Technical Test"
click at [338, 225] on button "Post" at bounding box center [335, 224] width 16 height 9
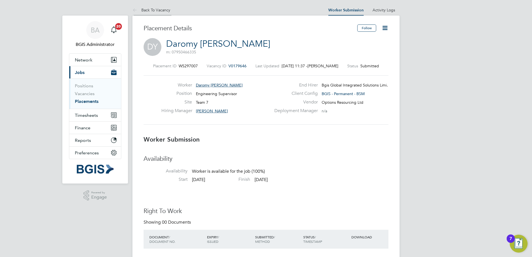
click at [151, 15] on li "Back To Vacancy" at bounding box center [151, 9] width 38 height 11
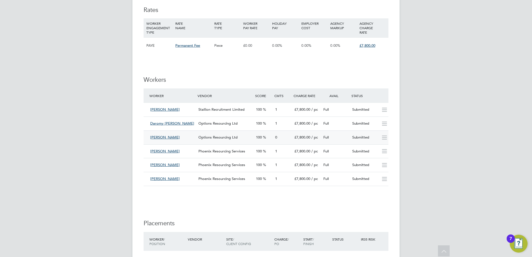
click at [225, 135] on span "Options Resourcing Ltd" at bounding box center [217, 137] width 39 height 5
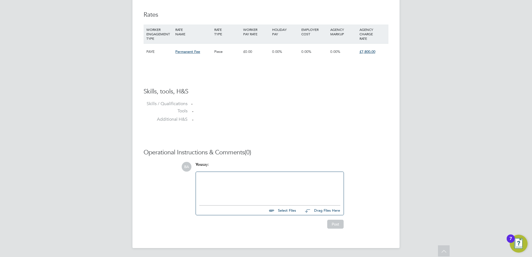
click at [225, 193] on div at bounding box center [269, 187] width 141 height 24
paste div
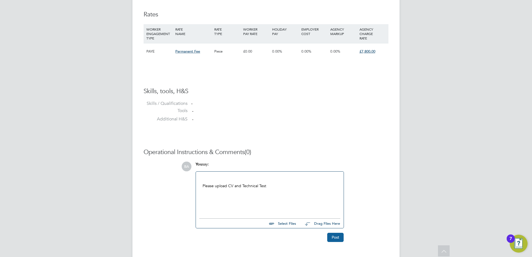
click at [339, 238] on button "Post" at bounding box center [335, 237] width 16 height 9
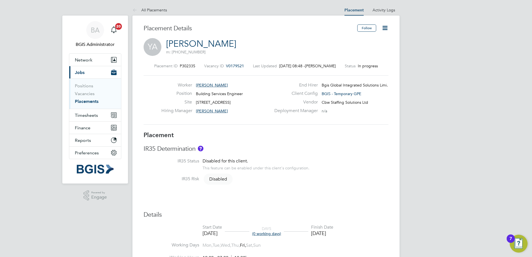
click at [385, 30] on icon at bounding box center [384, 27] width 7 height 7
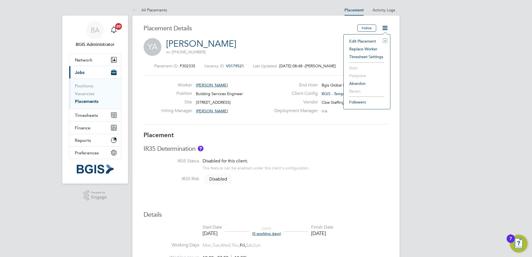
click at [363, 38] on li "Edit Placement e" at bounding box center [366, 41] width 41 height 8
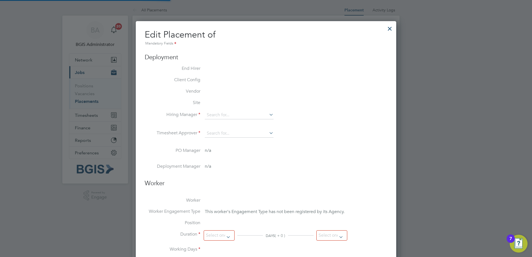
type input "[PERSON_NAME]"
type input "[DATE]"
type input "19:00"
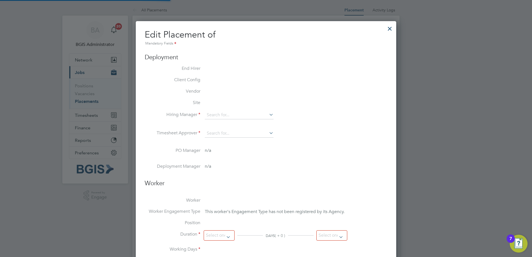
type input "07:00"
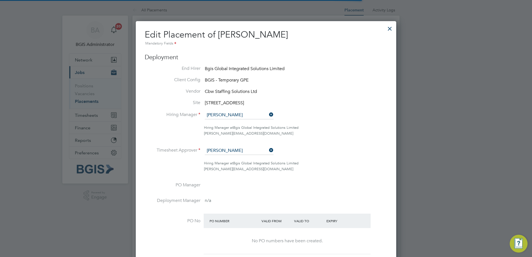
scroll to position [3, 3]
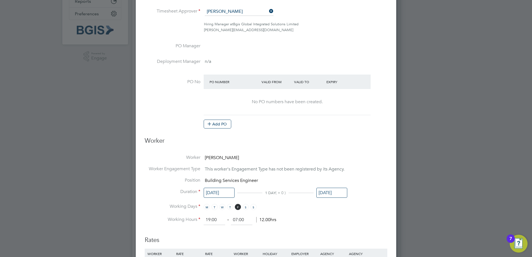
click at [215, 189] on input "[DATE]" at bounding box center [219, 193] width 31 height 10
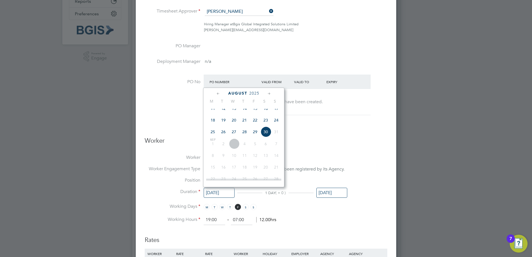
click at [327, 183] on li "Position Building Services Engineer" at bounding box center [266, 182] width 243 height 11
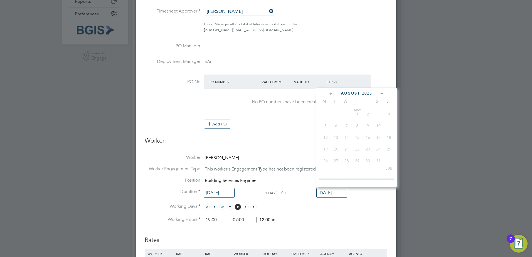
click at [332, 189] on input "[DATE]" at bounding box center [331, 193] width 31 height 10
click at [387, 135] on span "31" at bounding box center [388, 132] width 11 height 11
type input "31 Aug 2025"
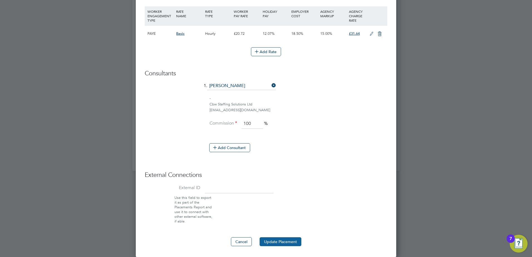
click at [279, 239] on button "Update Placement" at bounding box center [280, 241] width 42 height 9
